Goal: Task Accomplishment & Management: Use online tool/utility

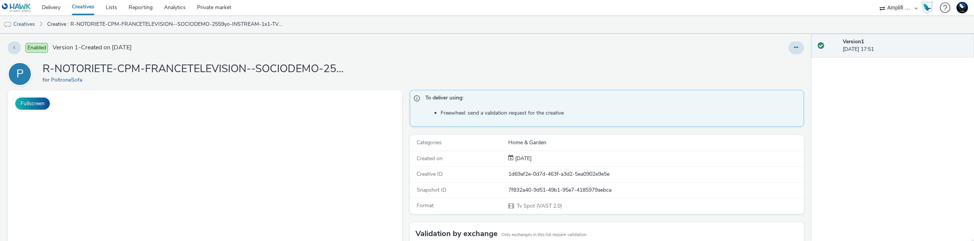
select select "d57a0b46-ef33-4938-977b-e6d07593e41f"
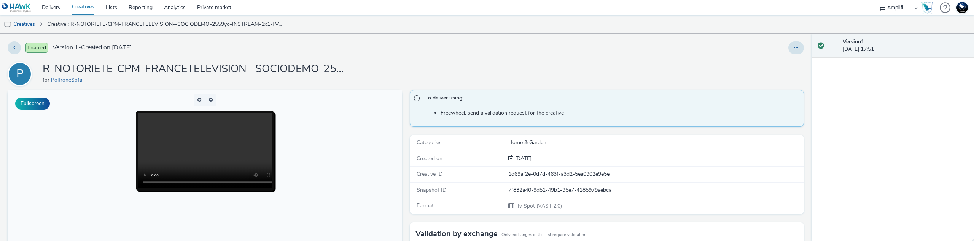
scroll to position [238, 0]
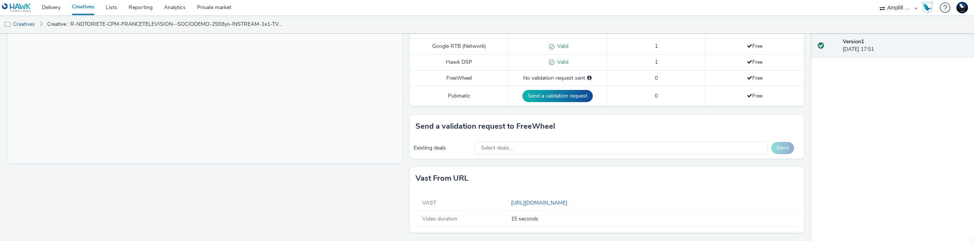
click at [113, 189] on div "Fullscreen" at bounding box center [207, 47] width 398 height 390
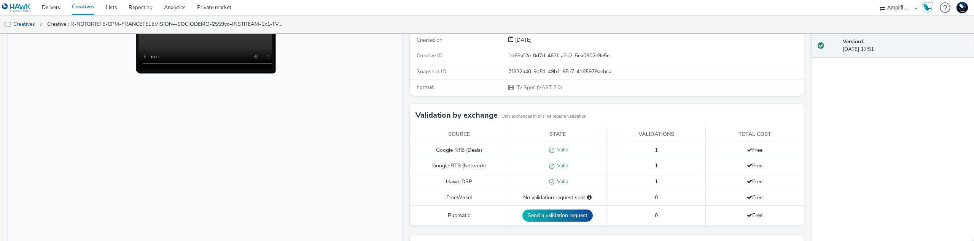
scroll to position [128, 0]
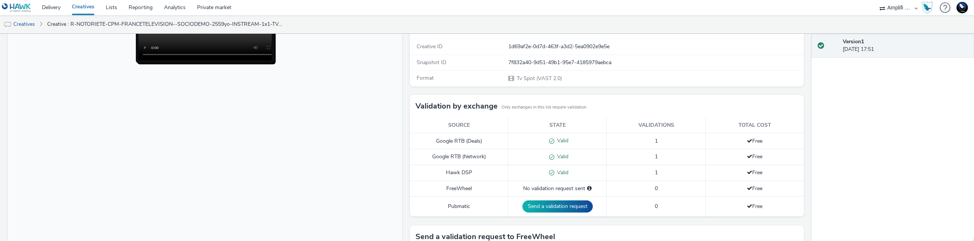
click at [407, 125] on div "To deliver using: Freewheel: send a validation request for the creative Categor…" at bounding box center [605, 157] width 398 height 390
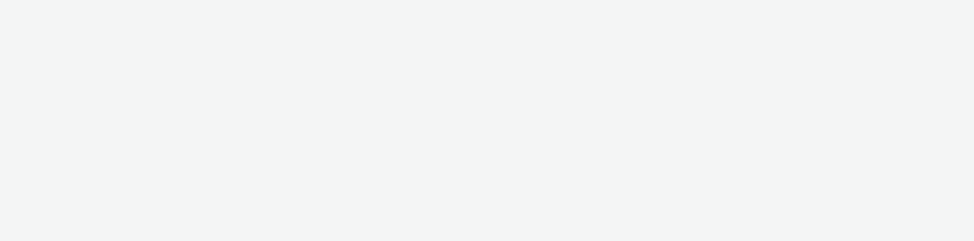
select select "d57a0b46-ef33-4938-977b-e6d07593e41f"
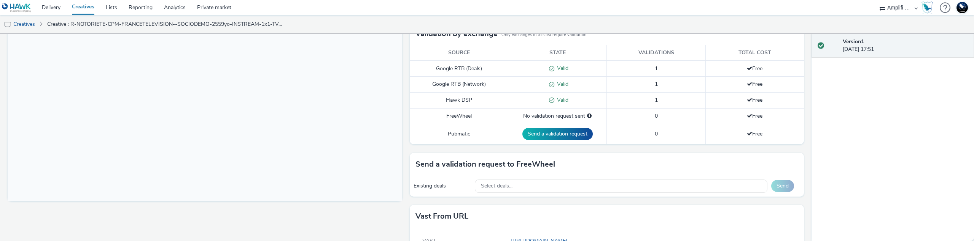
scroll to position [238, 0]
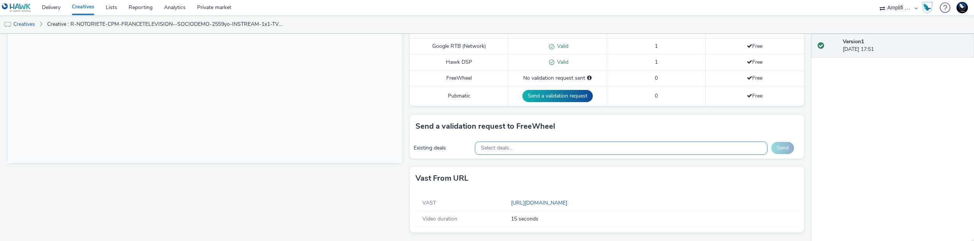
click at [515, 154] on div "Select deals..." at bounding box center [621, 148] width 292 height 13
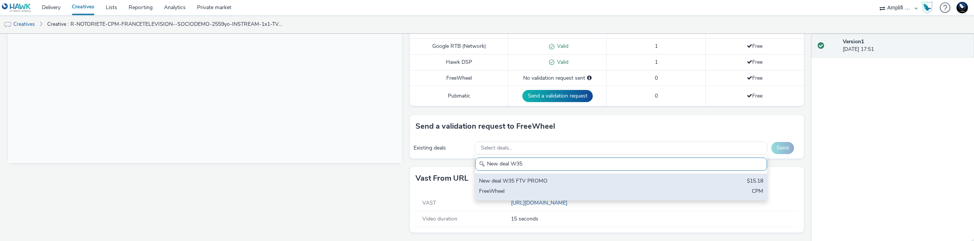
type input "New deal W35"
click at [531, 181] on div "New deal W35 FTV PROMO" at bounding box center [573, 182] width 188 height 9
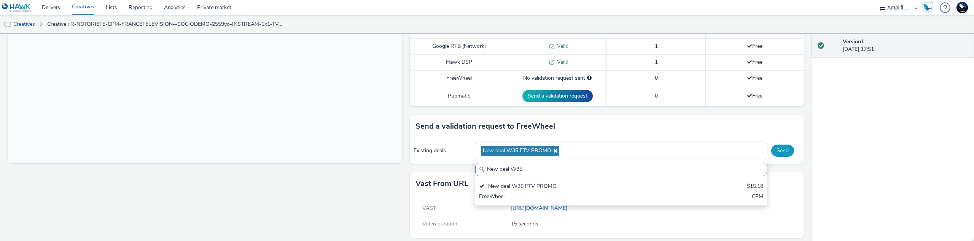
click at [781, 151] on button "Send" at bounding box center [782, 151] width 23 height 12
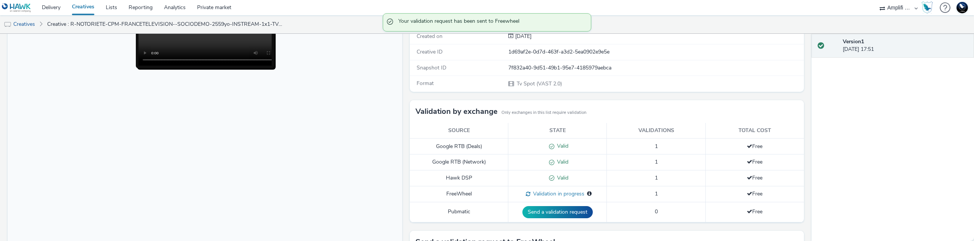
scroll to position [120, 0]
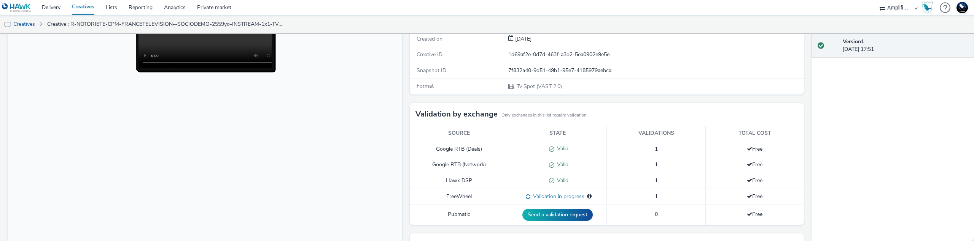
click at [562, 199] on span "Validation in progress" at bounding box center [557, 196] width 54 height 7
click at [587, 196] on icon at bounding box center [589, 196] width 5 height 5
click at [554, 196] on span "Validation in progress" at bounding box center [557, 196] width 54 height 7
click at [519, 196] on div "Validation in progress No publisher specified" at bounding box center [557, 197] width 91 height 8
click at [468, 196] on td "FreeWheel" at bounding box center [459, 197] width 98 height 16
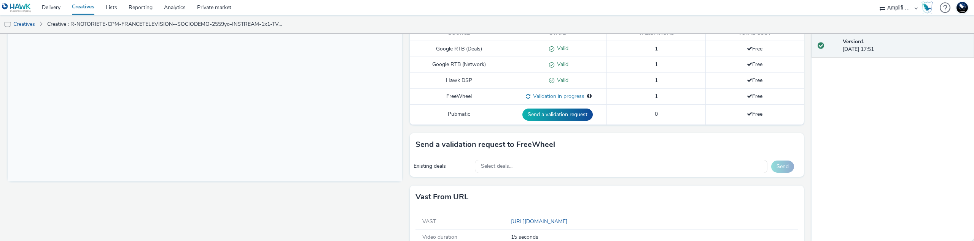
scroll to position [239, 0]
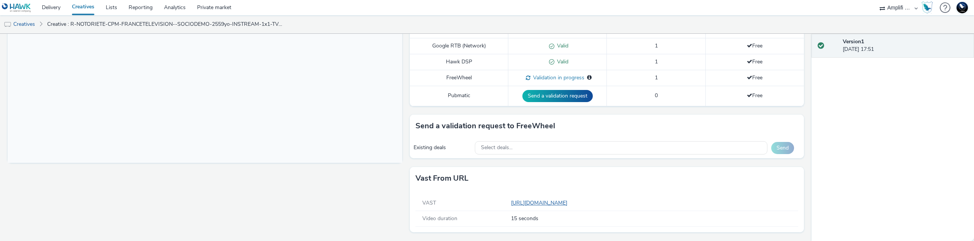
click at [564, 200] on link "https://videos-pub.ftv-publicite.fr/media/creations/69900/50689/dan_poltrone_w3…" at bounding box center [540, 203] width 59 height 7
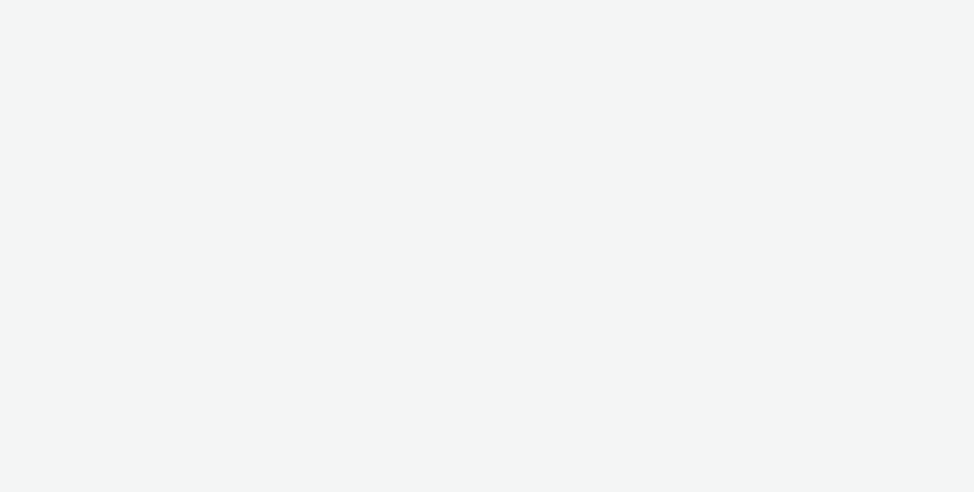
select select "d57a0b46-ef33-4938-977b-e6d07593e41f"
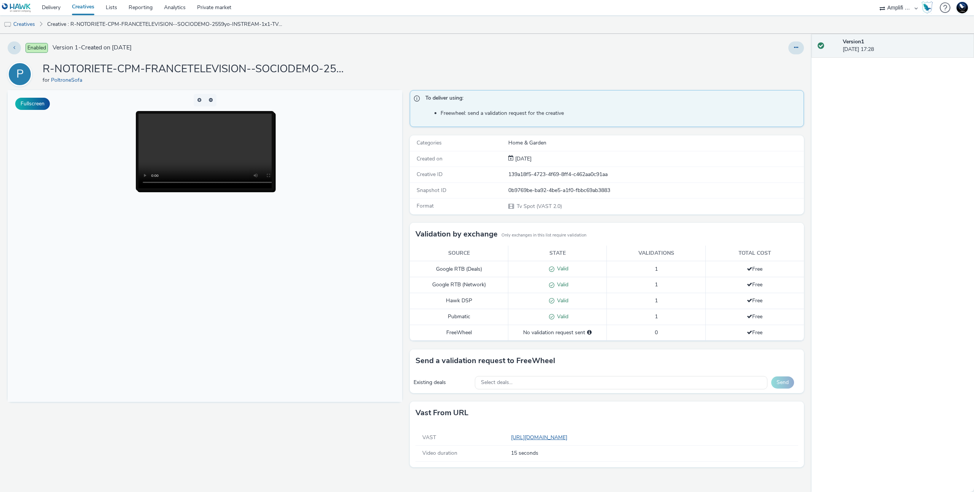
click at [532, 438] on link "[URL][DOMAIN_NAME]" at bounding box center [540, 437] width 59 height 7
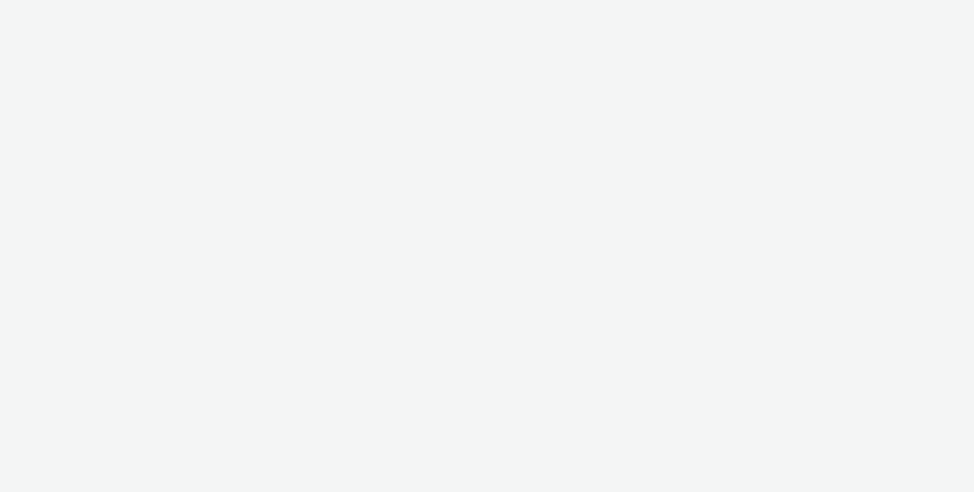
select select "d57a0b46-ef33-4938-977b-e6d07593e41f"
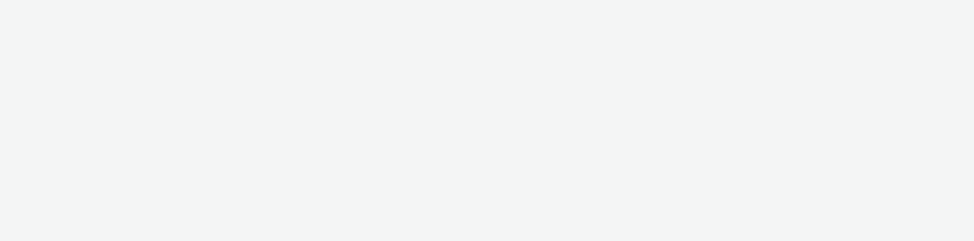
select select "d57a0b46-ef33-4938-977b-e6d07593e41f"
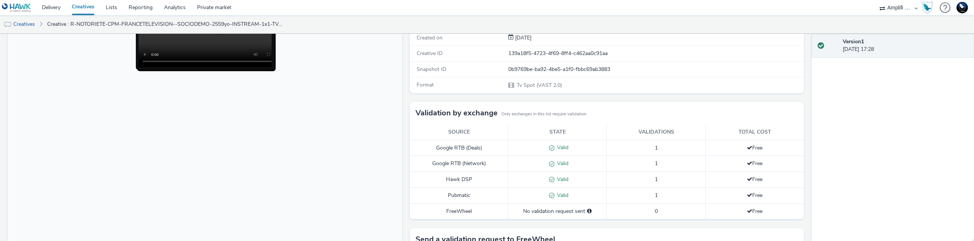
scroll to position [234, 0]
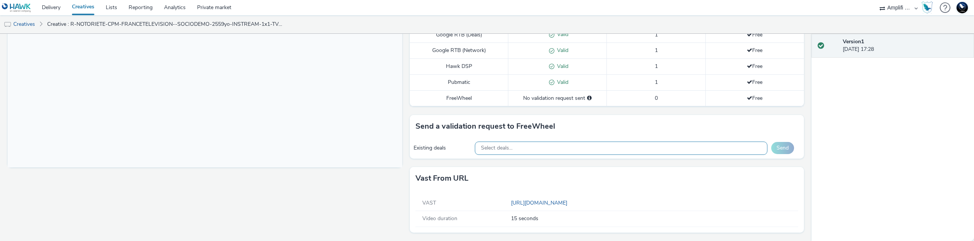
click at [496, 149] on span "Select deals..." at bounding box center [497, 148] width 32 height 6
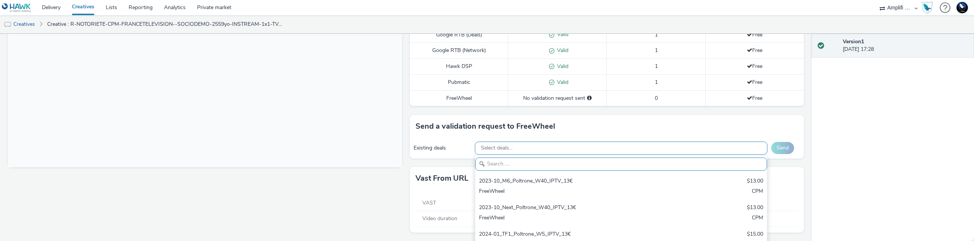
scroll to position [0, 0]
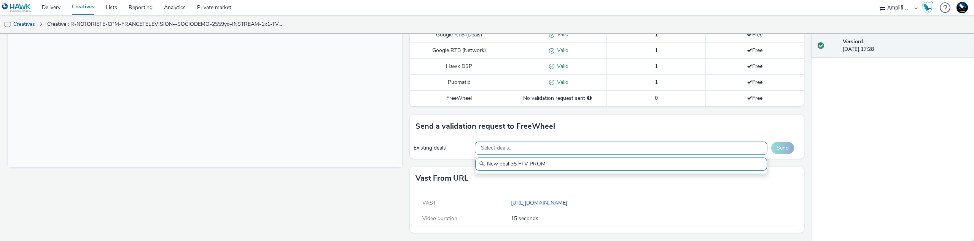
type input "New deal 35 FTV PROMO"
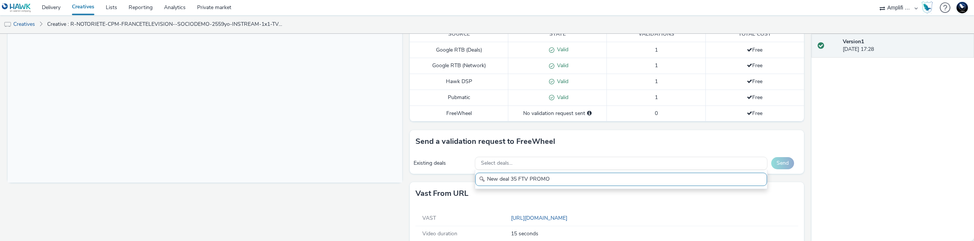
scroll to position [234, 0]
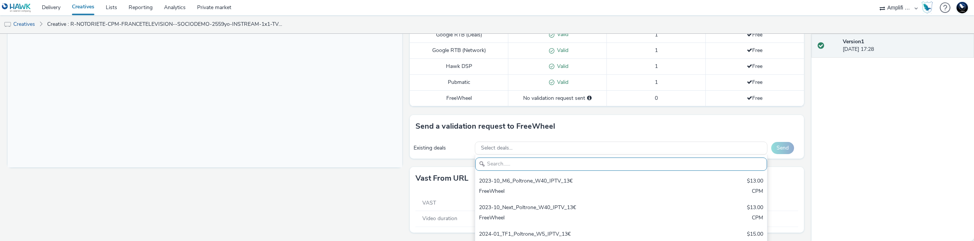
type input "e"
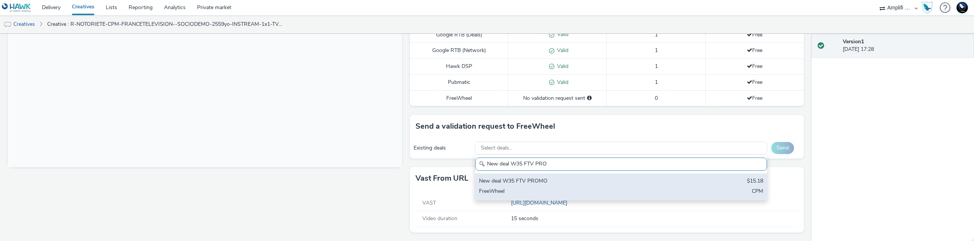
type input "New deal W35 FTV PRO"
click at [565, 181] on div "New deal W35 FTV PROMO" at bounding box center [573, 182] width 188 height 9
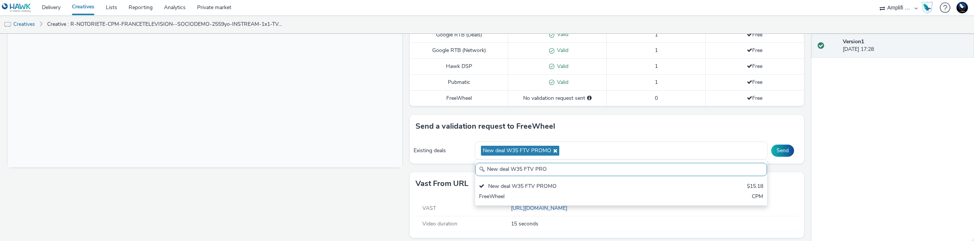
click at [858, 129] on div "Version 1 [DATE] 17:28" at bounding box center [892, 138] width 162 height 208
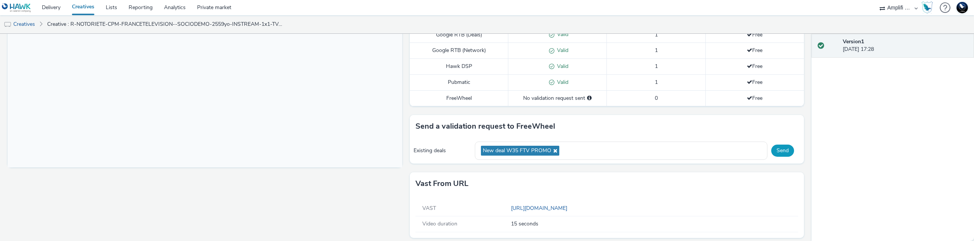
click at [782, 150] on button "Send" at bounding box center [782, 151] width 23 height 12
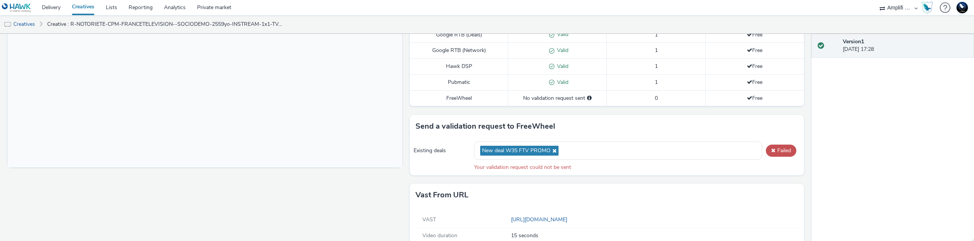
scroll to position [251, 0]
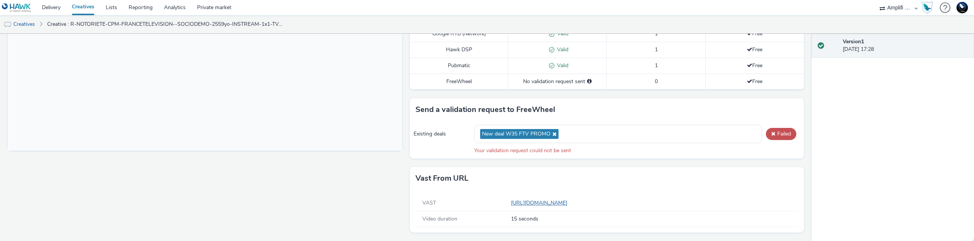
click at [556, 205] on link "[URL][DOMAIN_NAME]" at bounding box center [540, 203] width 59 height 7
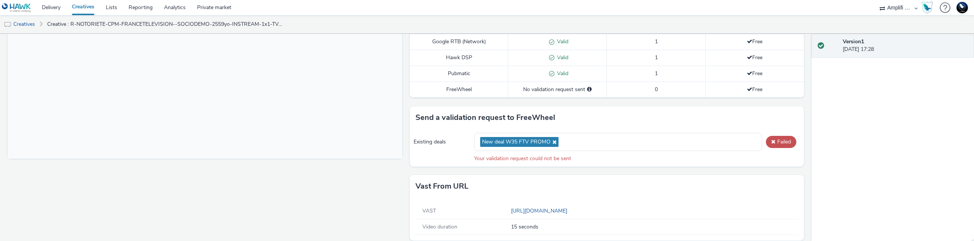
scroll to position [242, 0]
